Goal: Ask a question

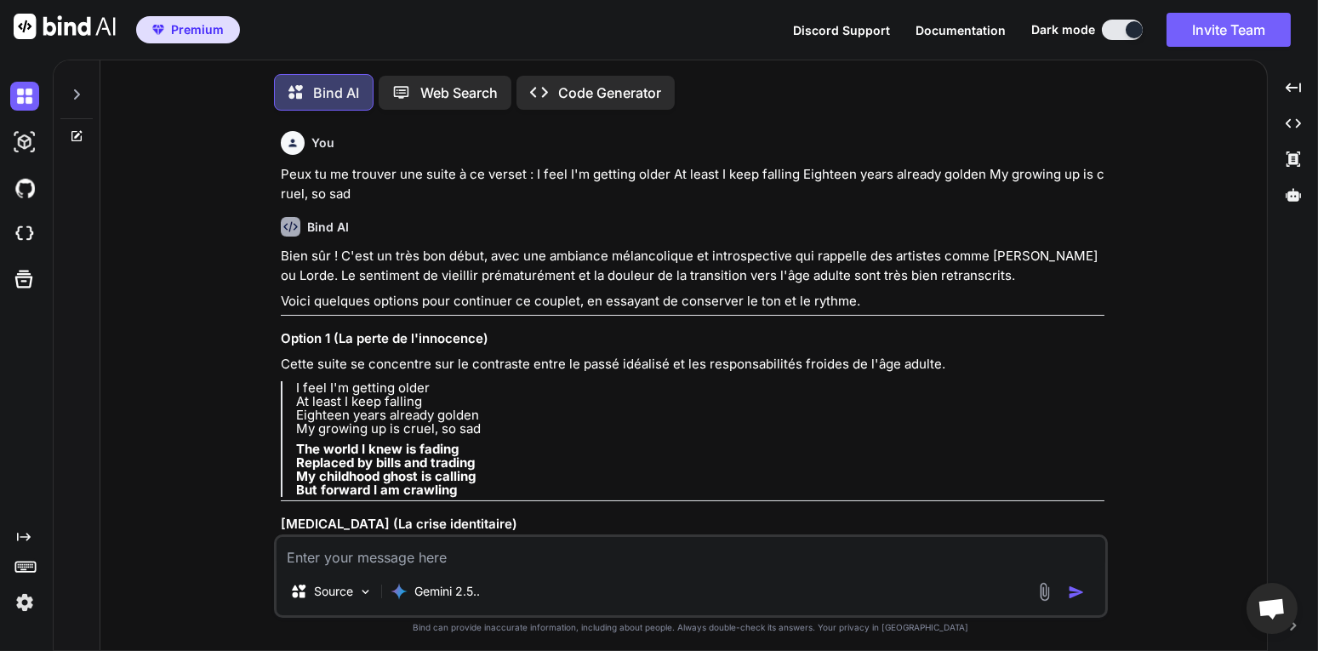
scroll to position [15079, 0]
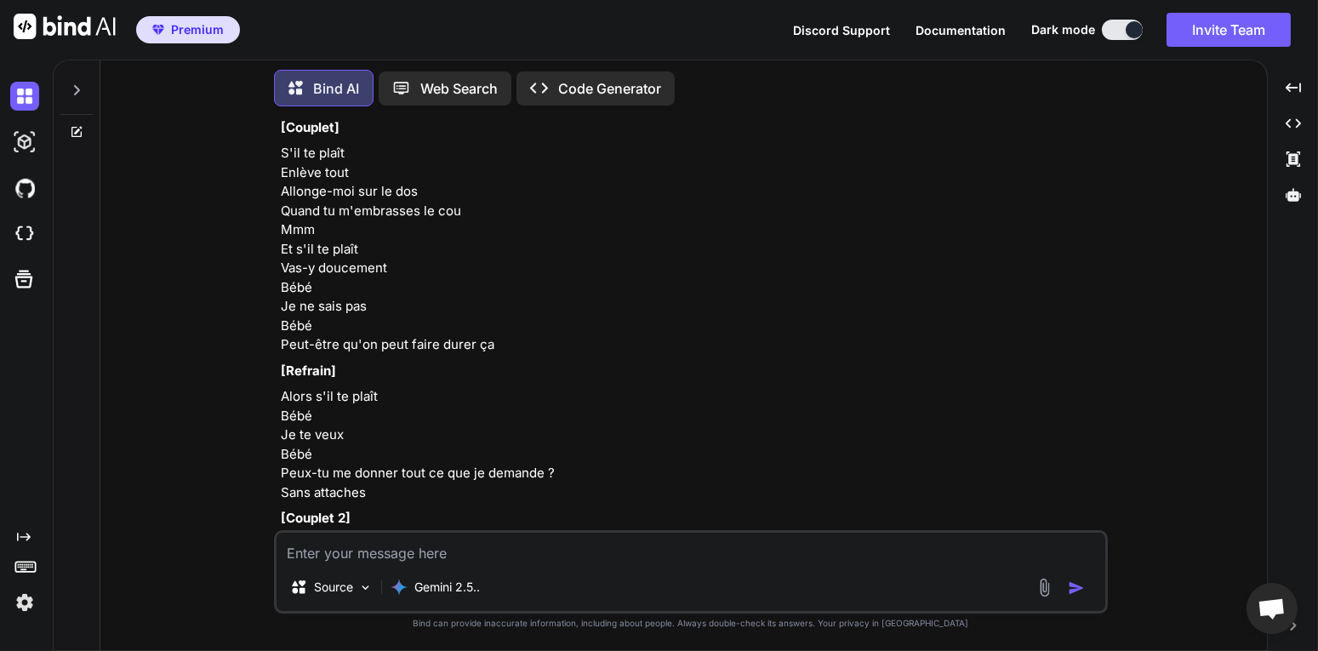
click at [410, 544] on textarea at bounding box center [690, 548] width 829 height 31
type textarea "d"
type textarea "Dans Suno, une optio existe nommé remaster, que cela signifi t il ?"
click at [1072, 587] on img "button" at bounding box center [1076, 587] width 17 height 17
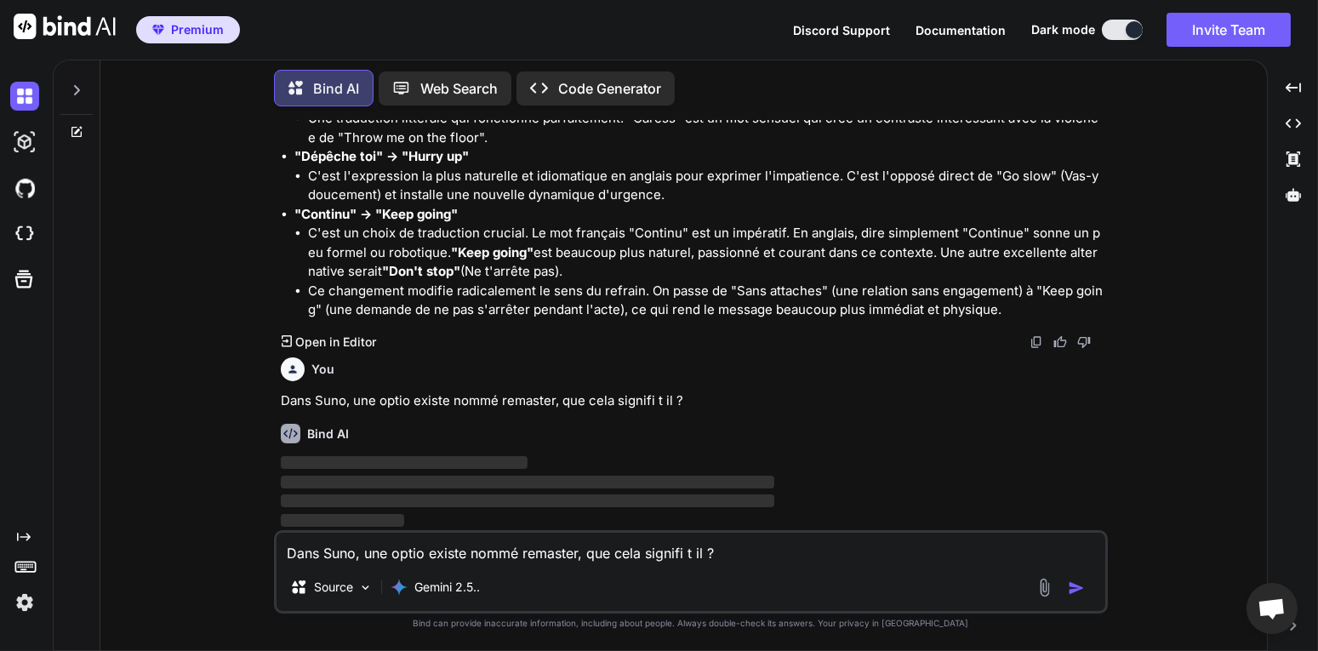
scroll to position [17481, 0]
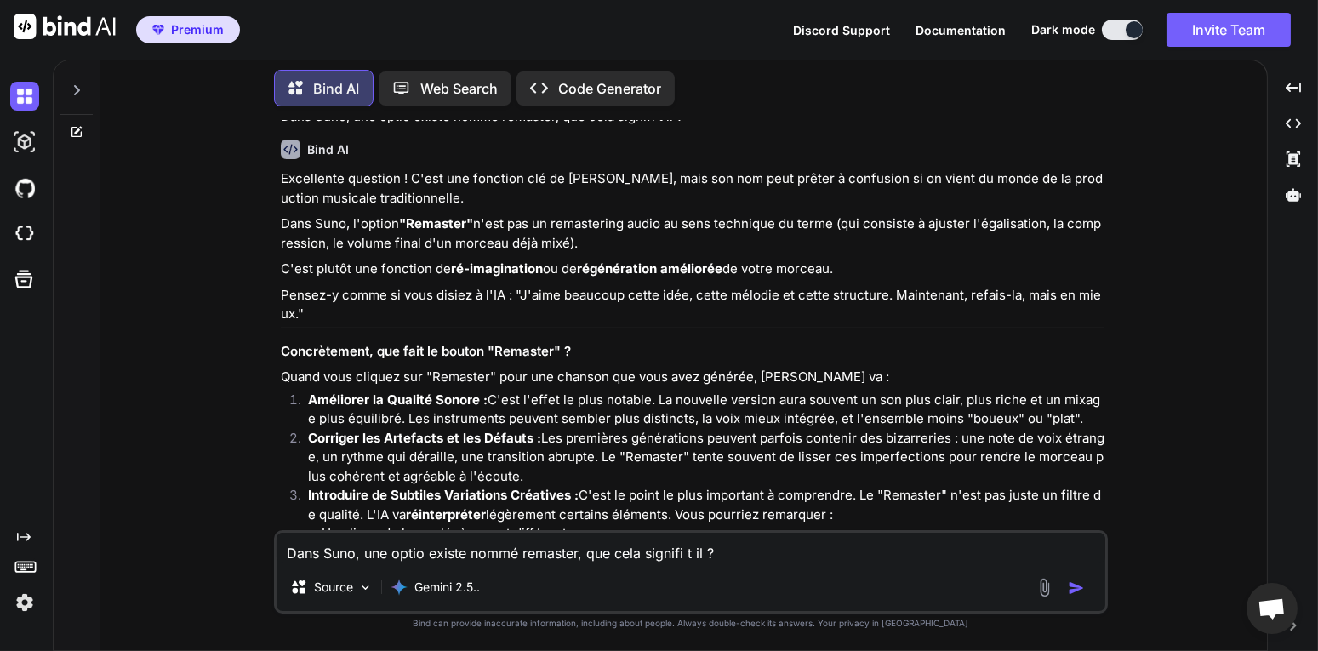
click at [419, 208] on p "Excellente question ! C'est une fonction clé de [PERSON_NAME], mais son nom peu…" at bounding box center [692, 188] width 823 height 38
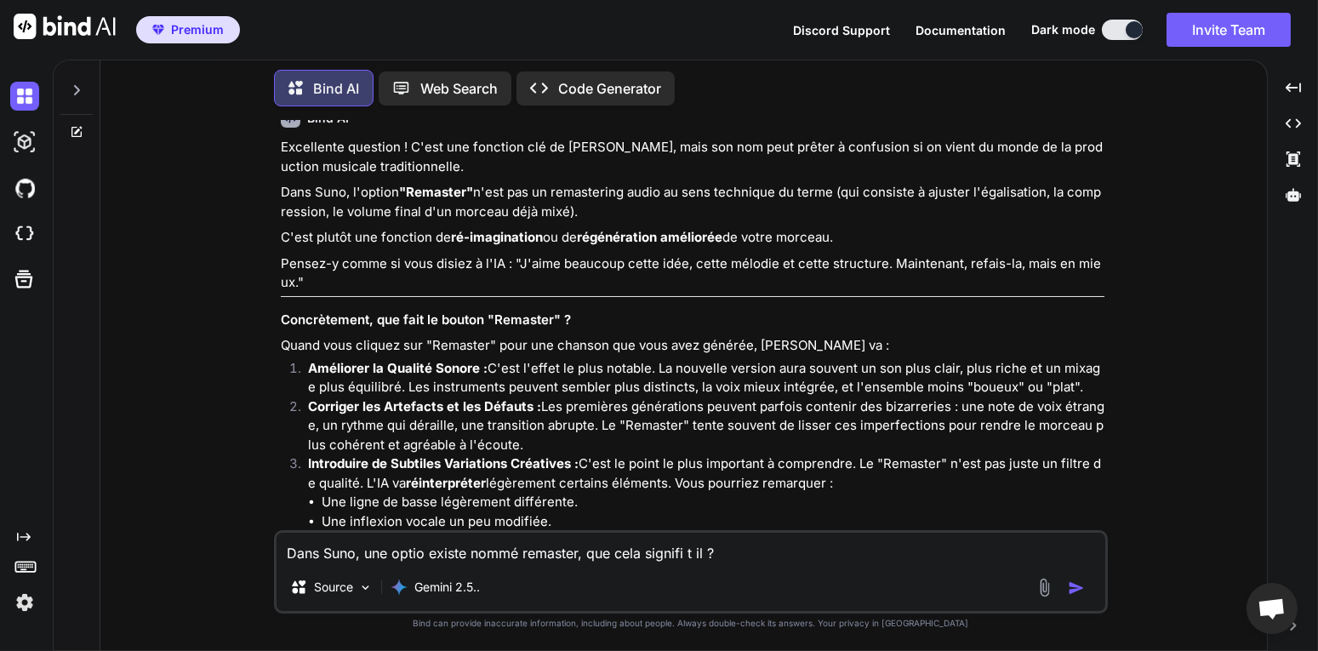
scroll to position [17574, 0]
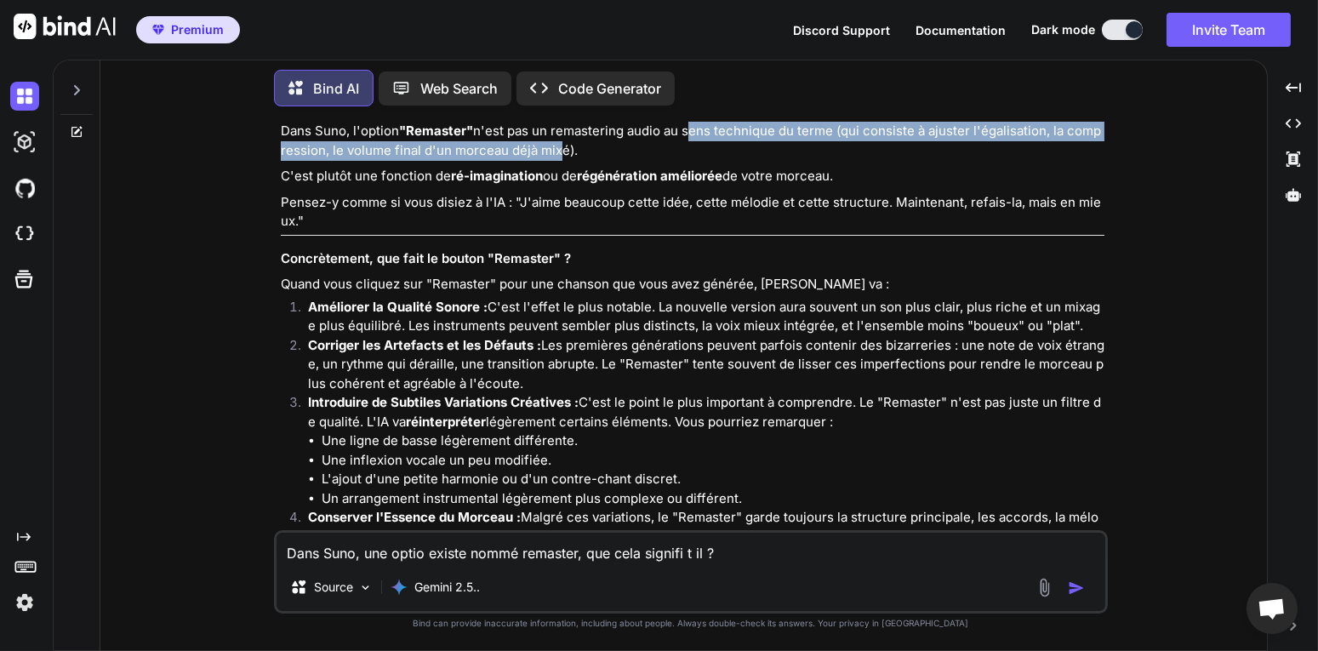
drag, startPoint x: 698, startPoint y: 420, endPoint x: 562, endPoint y: 442, distance: 137.1
click at [556, 160] on p "Dans Suno, l'option "Remaster" n'est pas un remastering audio au sens technique…" at bounding box center [692, 141] width 823 height 38
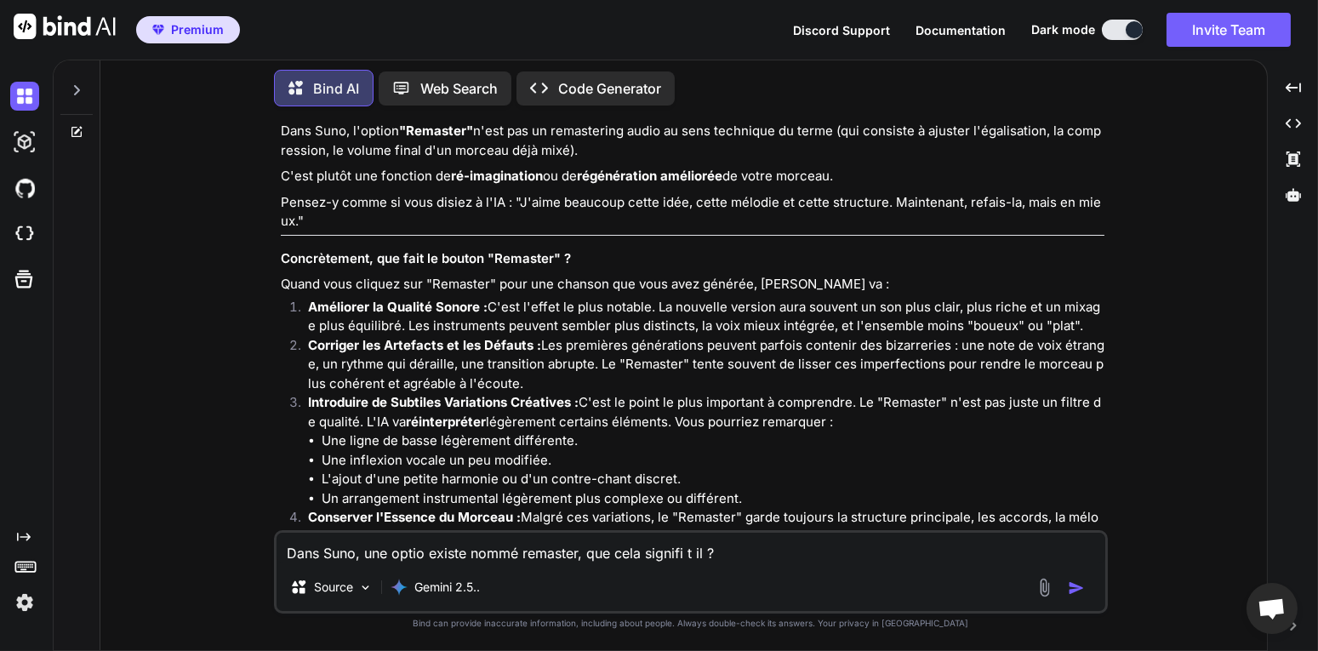
click at [573, 445] on div "Excellente question ! C'est une fonction clé de [PERSON_NAME], mais son nom peu…" at bounding box center [692, 553] width 823 height 953
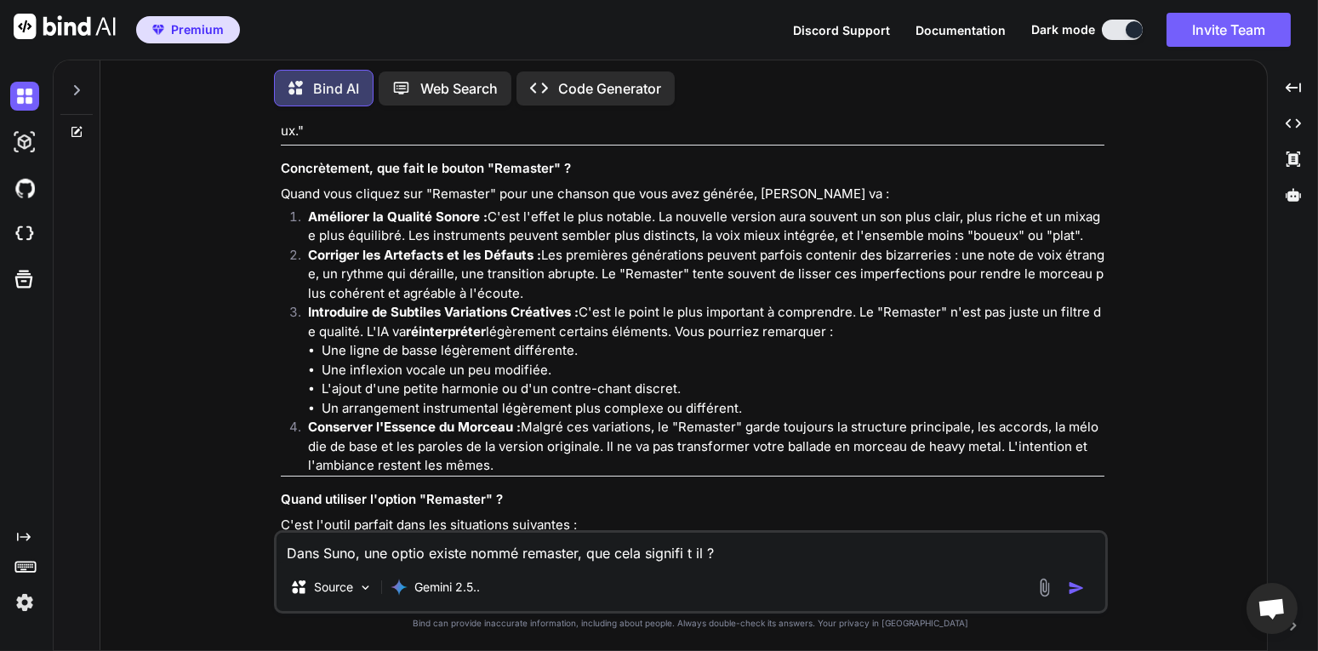
scroll to position [17667, 0]
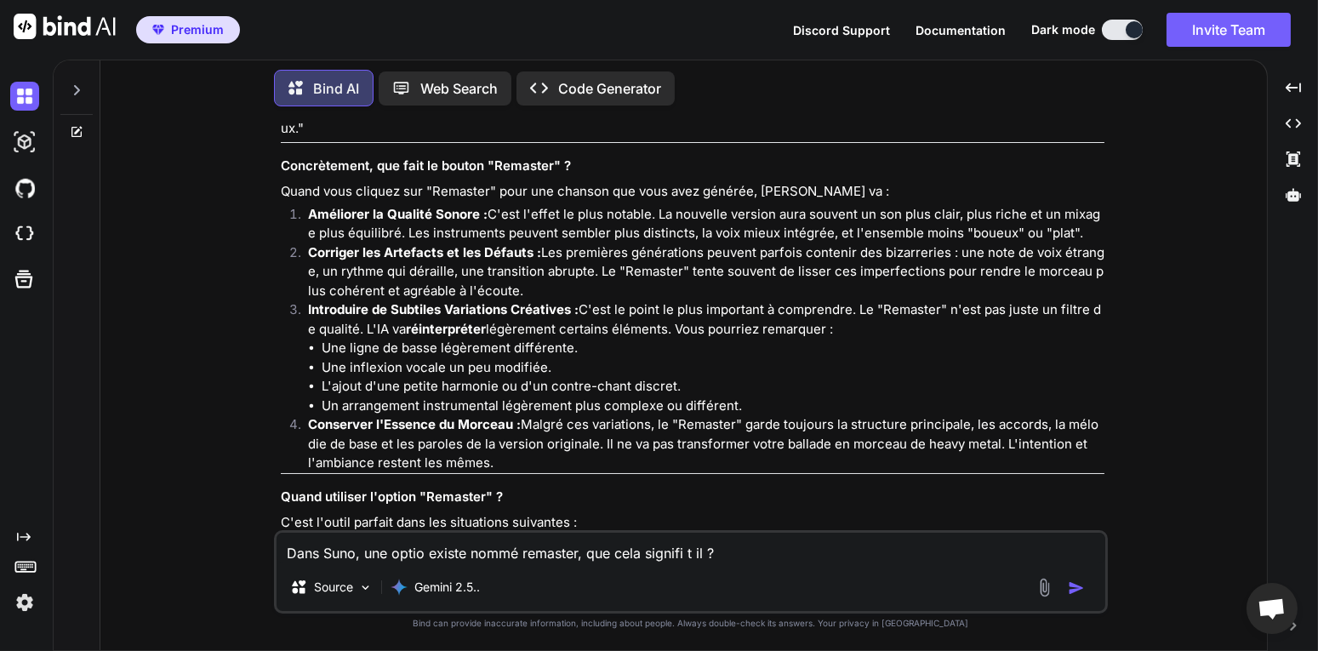
drag, startPoint x: 293, startPoint y: 320, endPoint x: 514, endPoint y: 351, distance: 223.4
click at [516, 67] on p "Dans Suno, l'option "Remaster" n'est pas un remastering audio au sens technique…" at bounding box center [692, 48] width 823 height 38
click at [490, 94] on p "C'est plutôt une fonction de ré-imagination ou de régénération améliorée de vot…" at bounding box center [692, 84] width 823 height 20
